Goal: Transaction & Acquisition: Purchase product/service

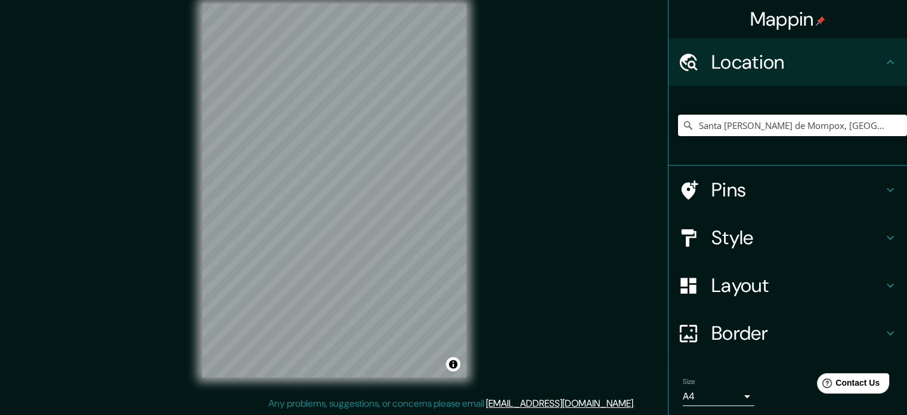
click at [885, 126] on input "Santa [PERSON_NAME] de Mompox, [GEOGRAPHIC_DATA], [GEOGRAPHIC_DATA]" at bounding box center [792, 125] width 229 height 21
drag, startPoint x: 885, startPoint y: 126, endPoint x: 678, endPoint y: 140, distance: 207.5
click at [678, 140] on div "Santa [PERSON_NAME] de Mompox, [GEOGRAPHIC_DATA], [GEOGRAPHIC_DATA]" at bounding box center [792, 125] width 229 height 60
click at [682, 121] on icon at bounding box center [688, 125] width 12 height 12
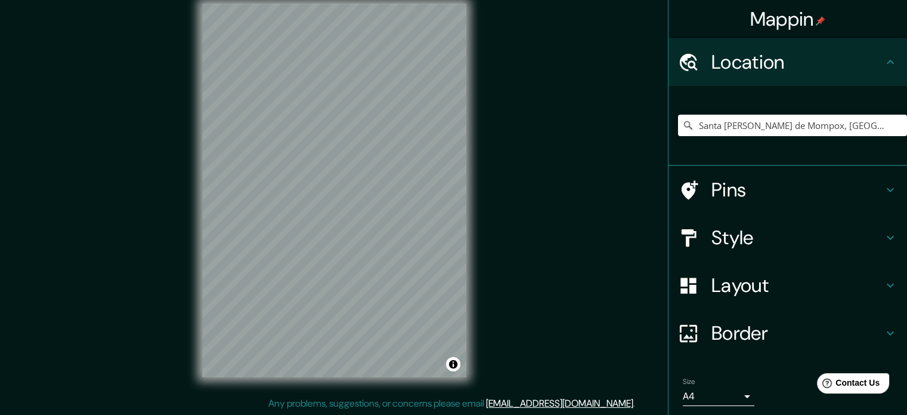
click at [682, 123] on icon at bounding box center [688, 125] width 12 height 12
click at [684, 123] on icon at bounding box center [688, 125] width 8 height 8
click at [882, 123] on input "Santa [PERSON_NAME] de Mompox, [GEOGRAPHIC_DATA], [GEOGRAPHIC_DATA]" at bounding box center [792, 125] width 229 height 21
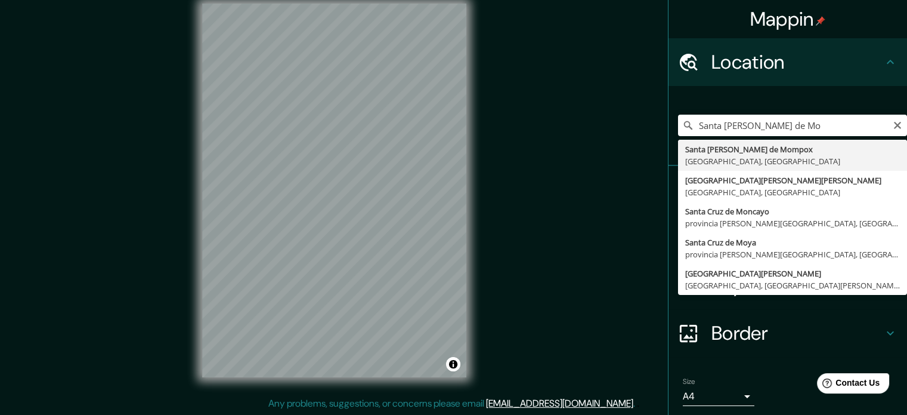
type input "Santa [PERSON_NAME] de Mompox, [GEOGRAPHIC_DATA], [GEOGRAPHIC_DATA]"
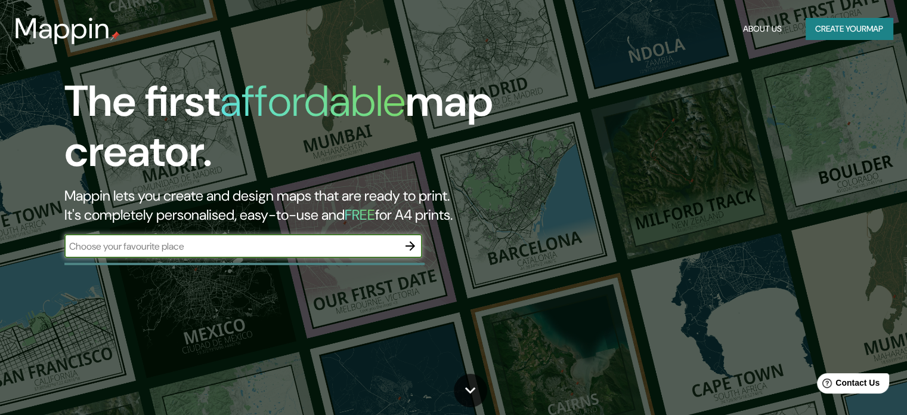
click at [840, 23] on button "Create your map" at bounding box center [849, 29] width 87 height 22
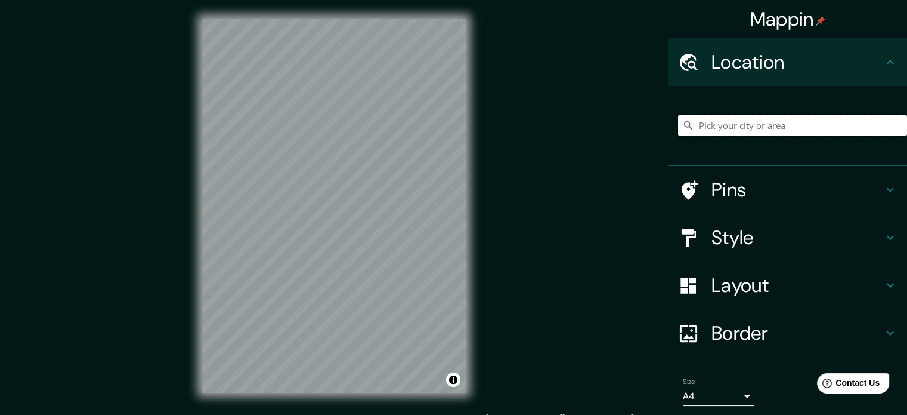
click at [758, 121] on input "Pick your city or area" at bounding box center [792, 125] width 229 height 21
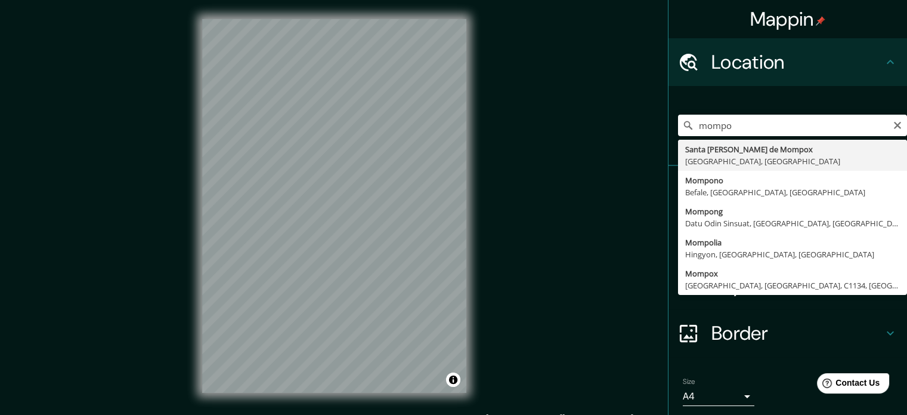
type input "Santa [PERSON_NAME] de Mompox, [GEOGRAPHIC_DATA], [GEOGRAPHIC_DATA]"
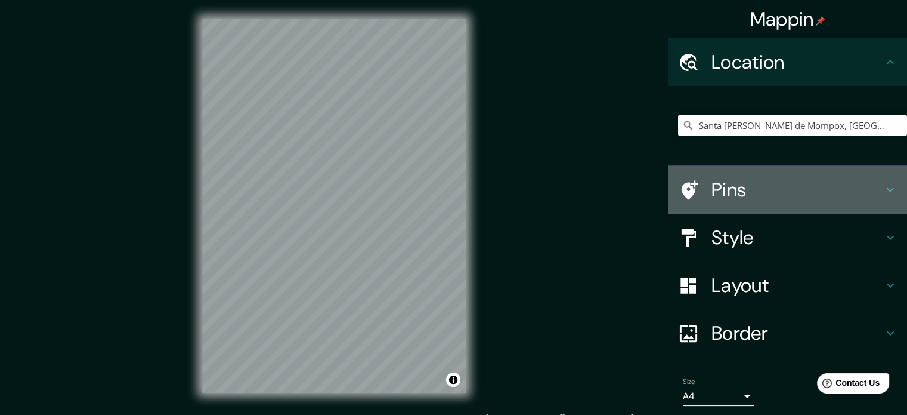
click at [734, 204] on div "Pins" at bounding box center [788, 190] width 239 height 48
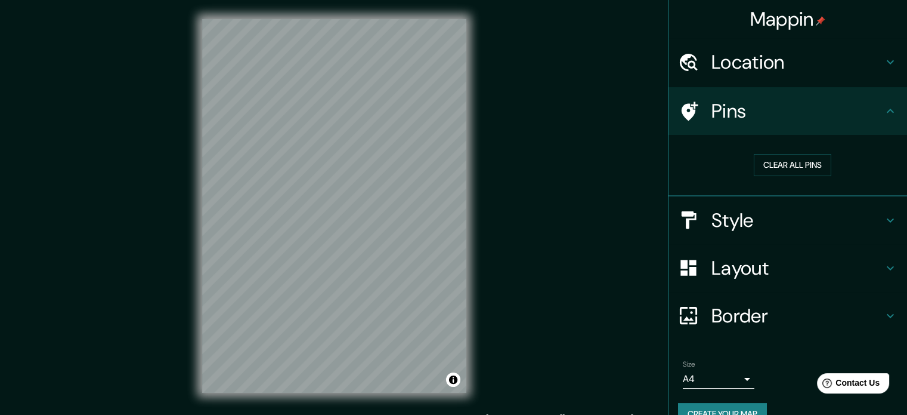
click at [731, 217] on h4 "Style" at bounding box center [798, 220] width 172 height 24
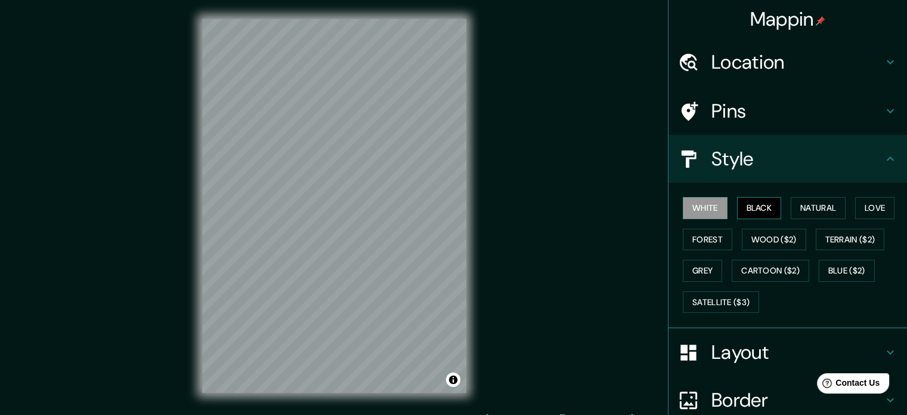
click at [744, 209] on button "Black" at bounding box center [759, 208] width 45 height 22
click at [837, 207] on button "Natural" at bounding box center [818, 208] width 55 height 22
